Goal: Information Seeking & Learning: Learn about a topic

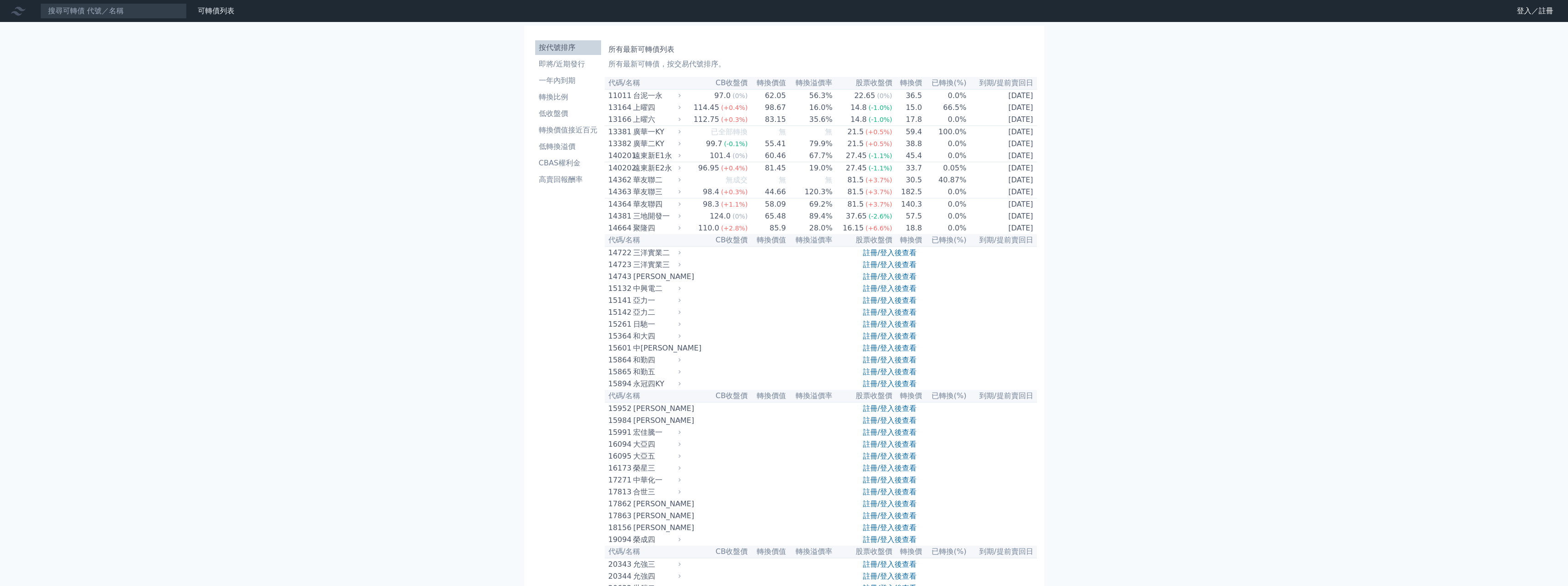
click at [894, 293] on link "註冊/登入後查看" at bounding box center [890, 288] width 54 height 9
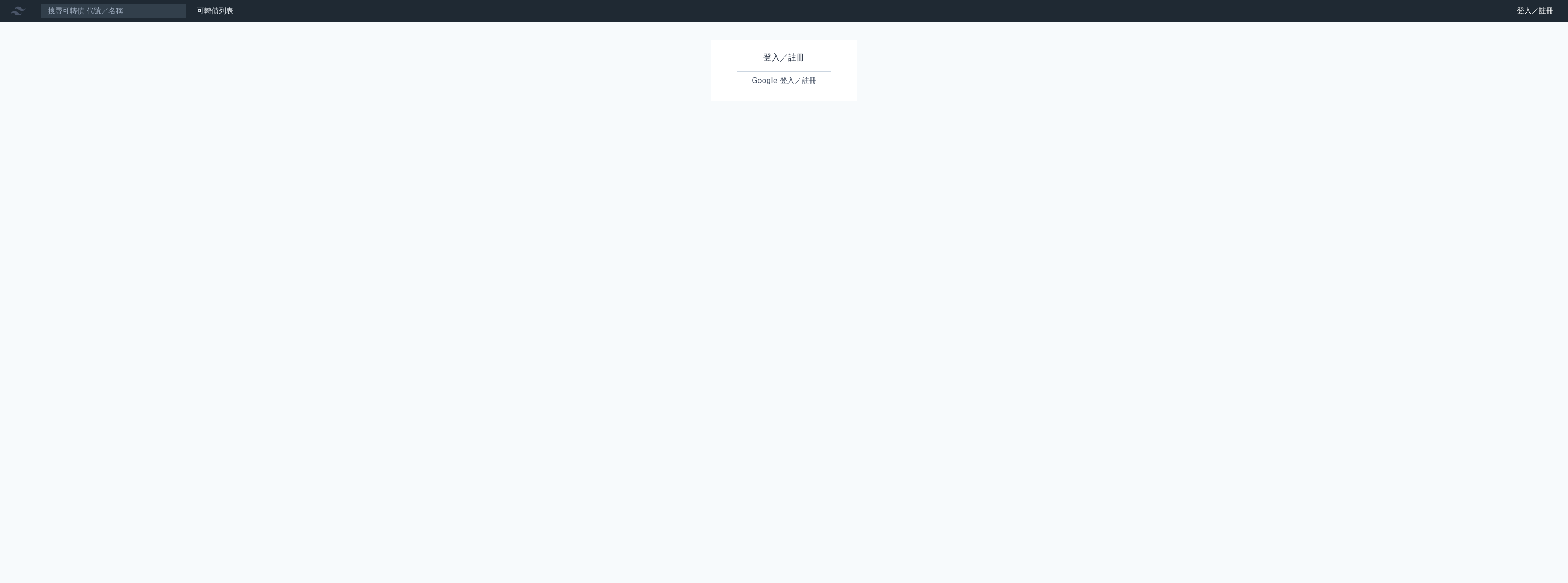
click at [780, 86] on link "Google 登入／註冊" at bounding box center [784, 80] width 95 height 19
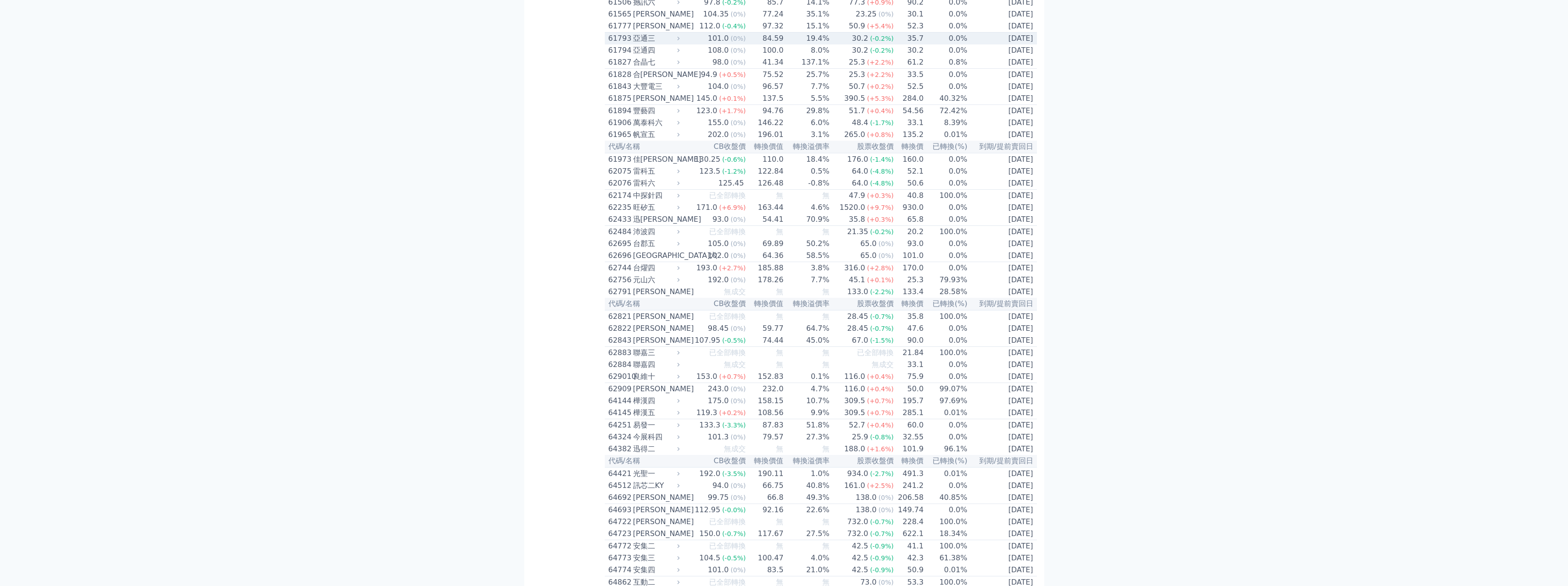
click at [775, 45] on td "84.59" at bounding box center [765, 39] width 37 height 12
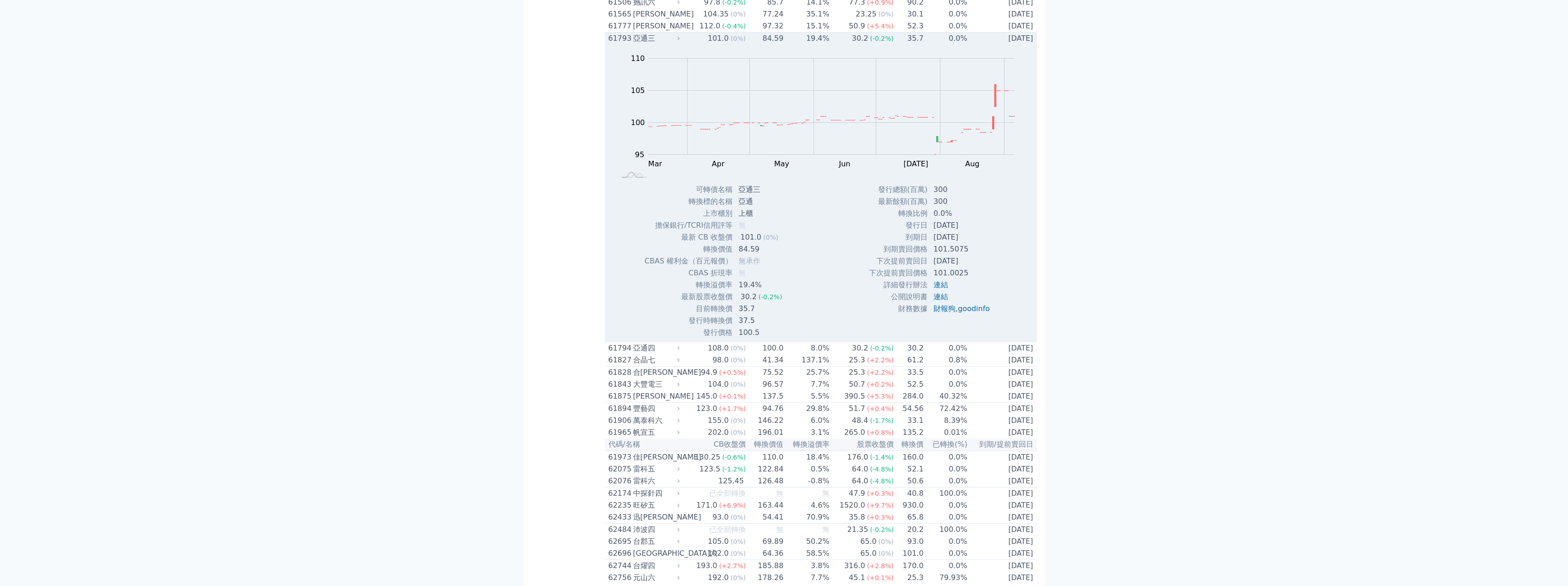
click at [775, 45] on td "84.59" at bounding box center [765, 39] width 37 height 12
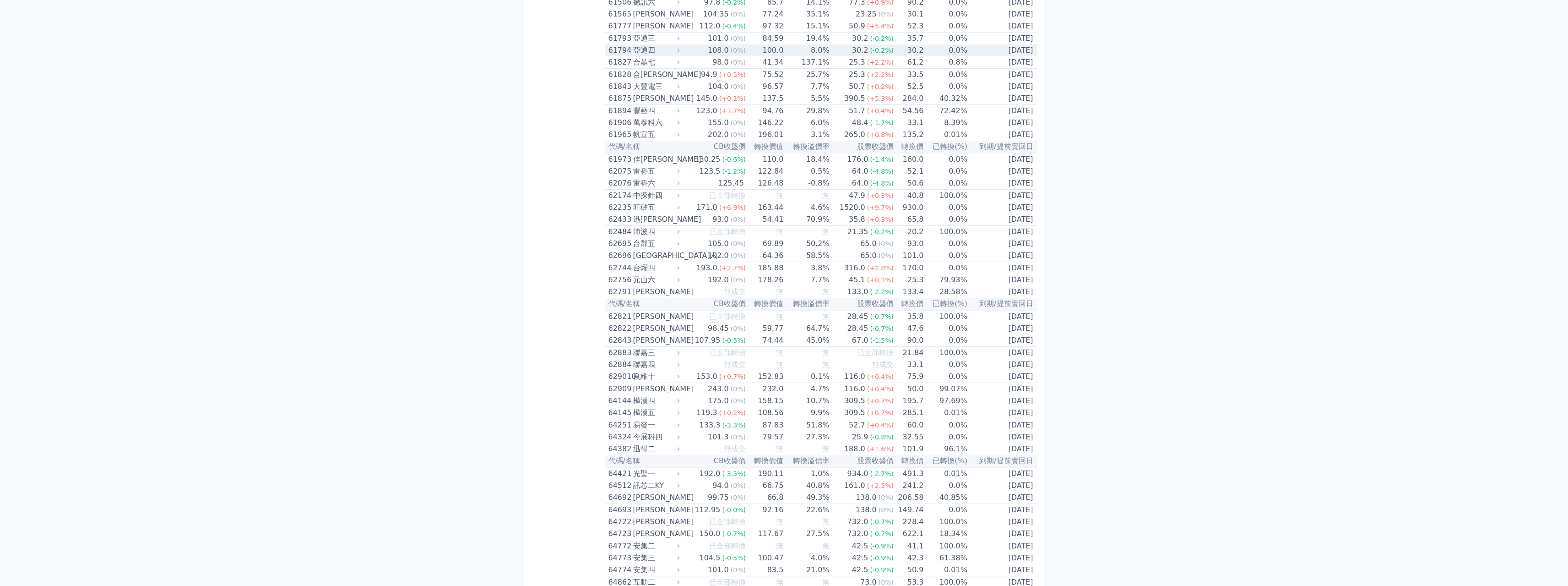
click at [783, 56] on td "100.0" at bounding box center [765, 50] width 37 height 12
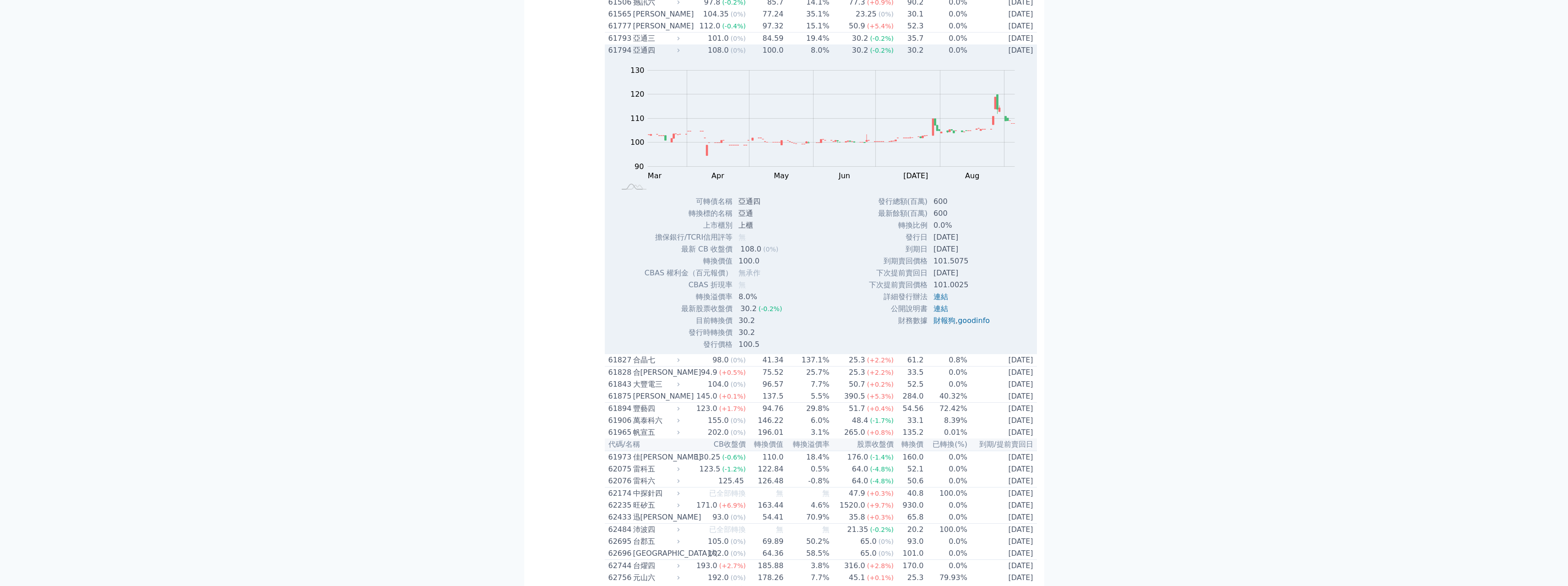
click at [783, 56] on td "100.0" at bounding box center [765, 50] width 37 height 12
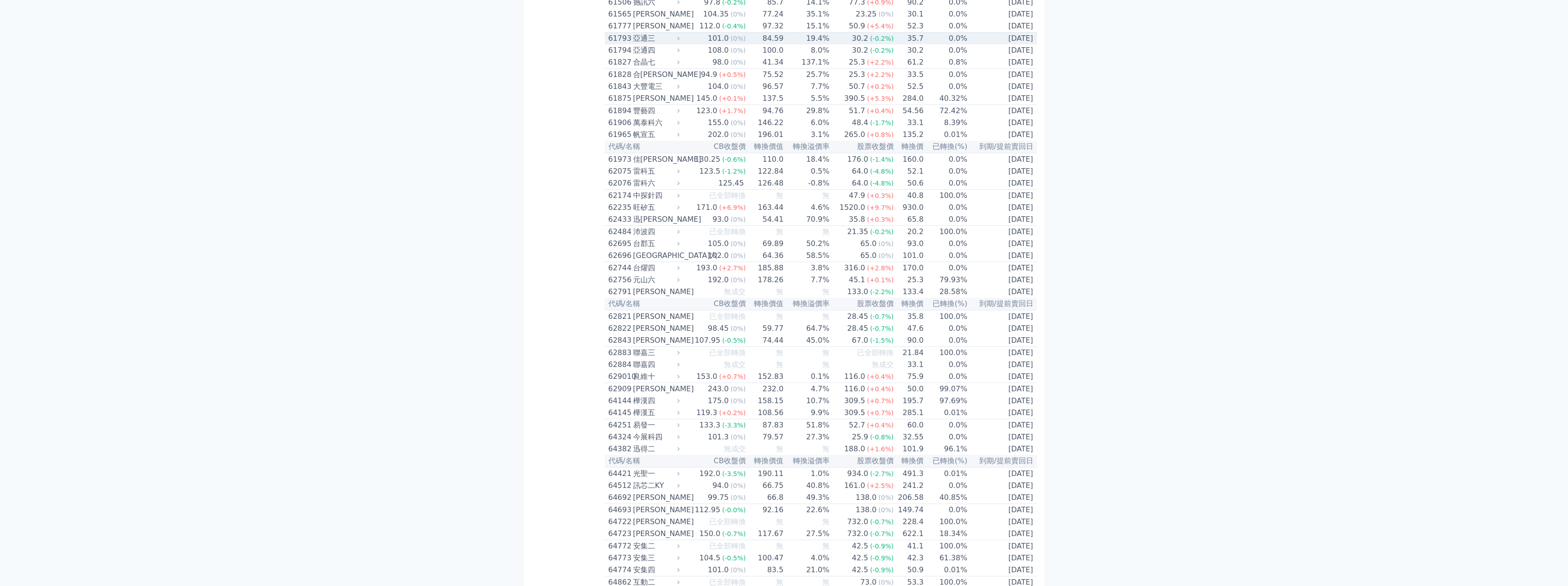
click at [633, 44] on div "61793 亞通三" at bounding box center [642, 39] width 67 height 11
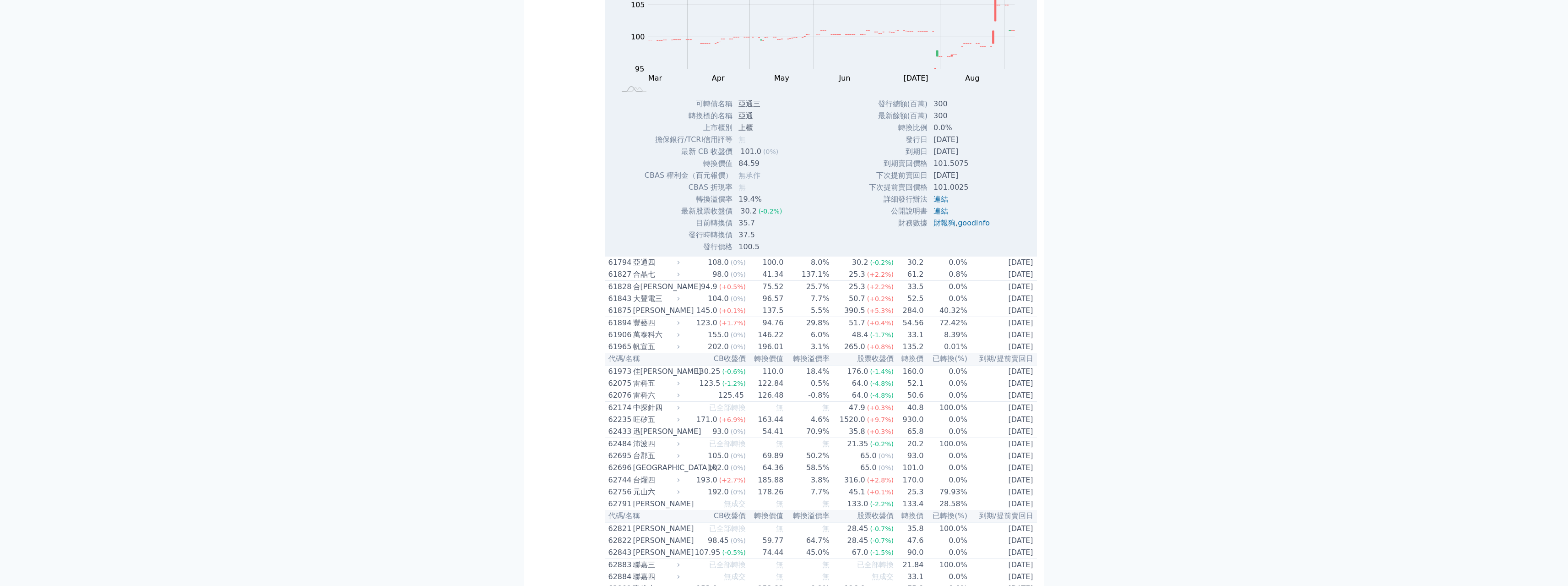
scroll to position [3484, 0]
drag, startPoint x: 224, startPoint y: 265, endPoint x: 110, endPoint y: 281, distance: 115.1
